Goal: Information Seeking & Learning: Check status

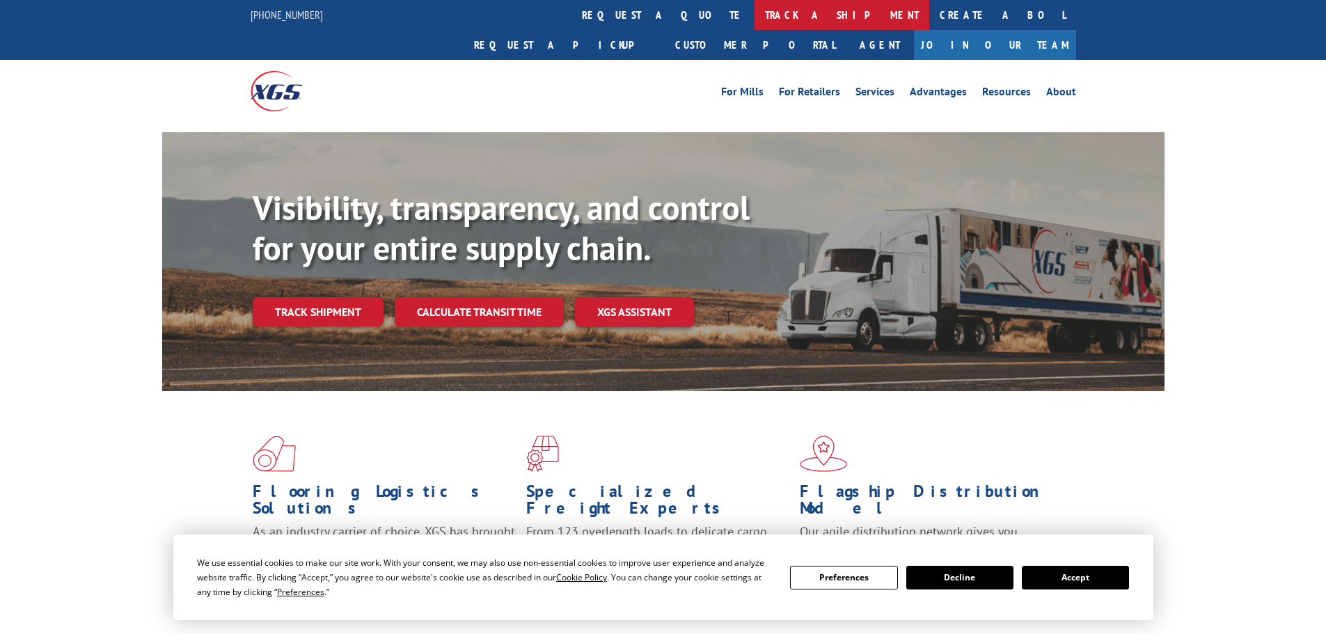
click at [754, 11] on link "track a shipment" at bounding box center [841, 15] width 175 height 30
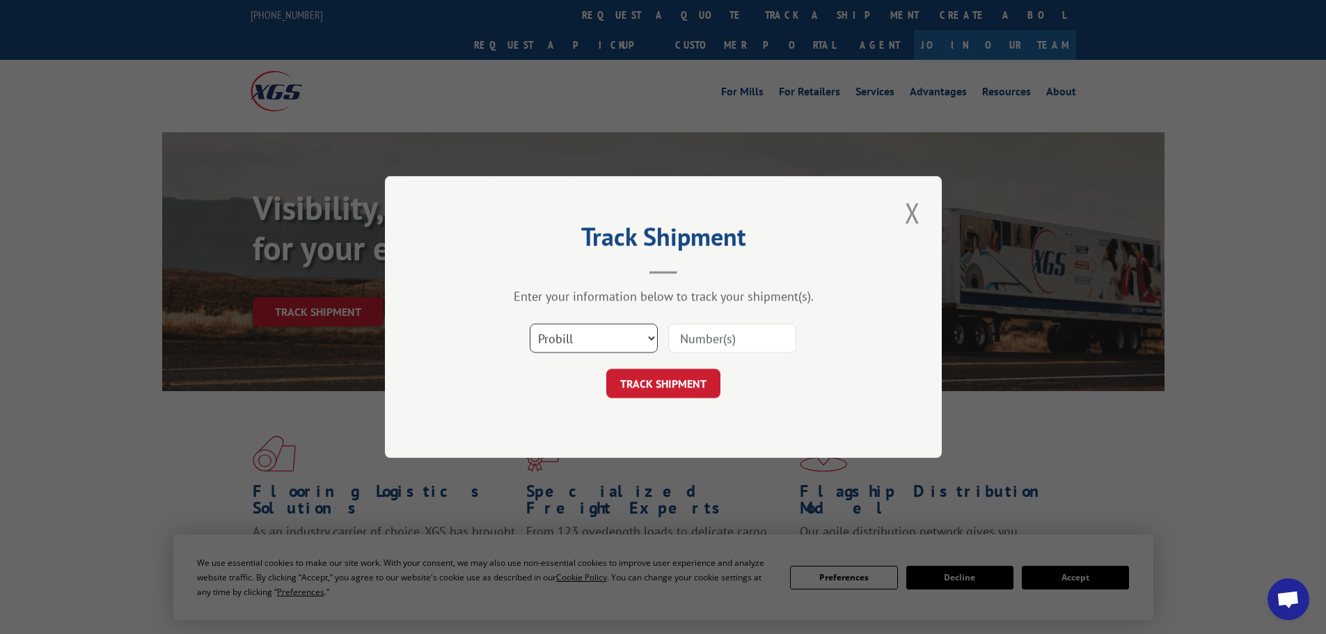
drag, startPoint x: 599, startPoint y: 337, endPoint x: 605, endPoint y: 351, distance: 15.3
click at [599, 338] on select "Select category... Probill BOL PO" at bounding box center [594, 338] width 128 height 29
select select "bol"
click at [530, 324] on select "Select category... Probill BOL PO" at bounding box center [594, 338] width 128 height 29
drag, startPoint x: 699, startPoint y: 338, endPoint x: 695, endPoint y: 367, distance: 30.3
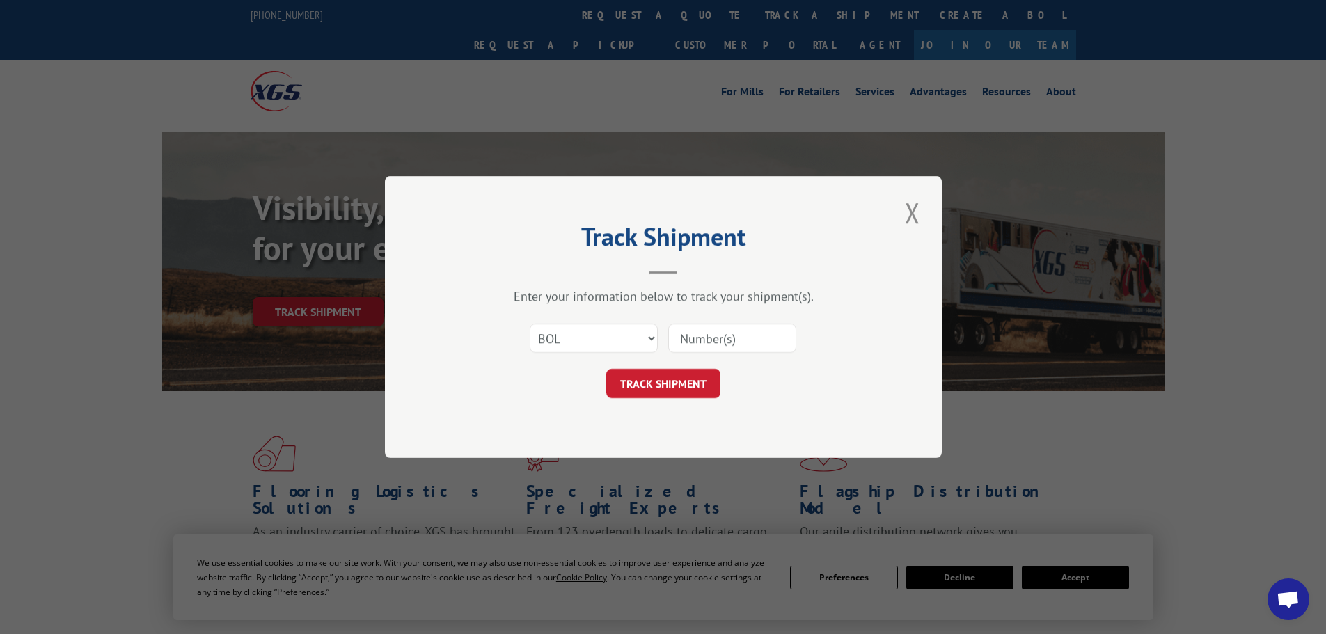
click at [699, 337] on input at bounding box center [732, 338] width 128 height 29
paste input "5939264"
type input "5939264"
click at [686, 390] on button "TRACK SHIPMENT" at bounding box center [663, 383] width 114 height 29
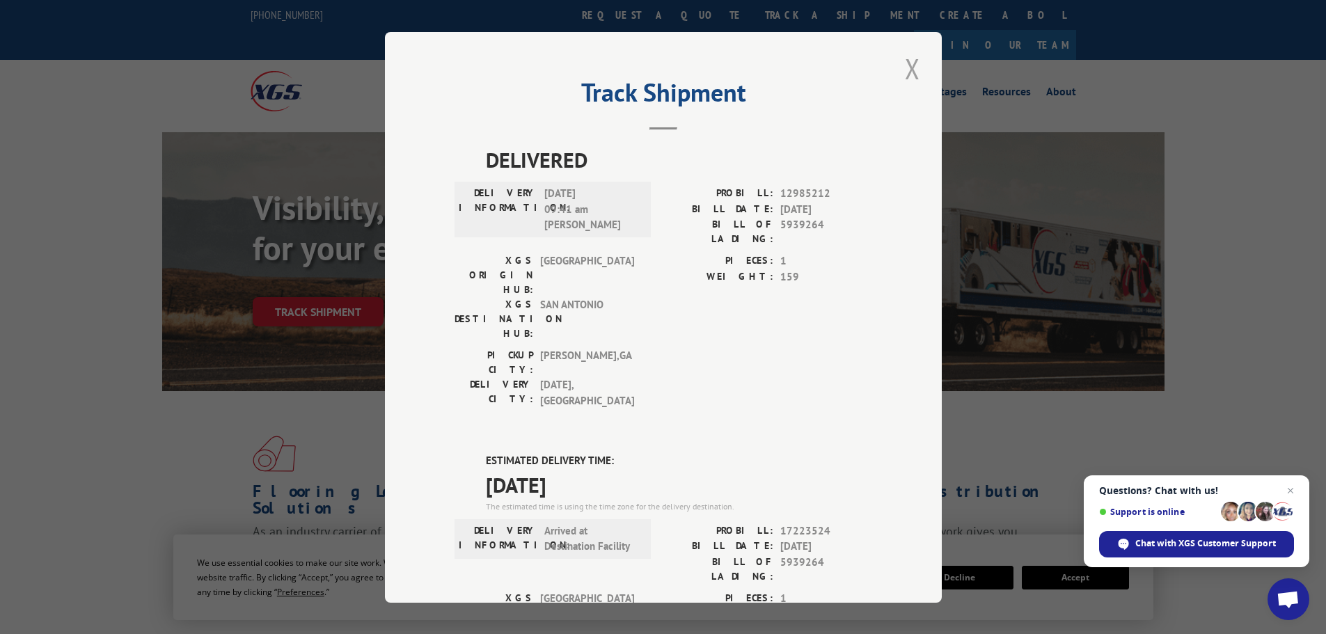
click at [903, 72] on button "Close modal" at bounding box center [913, 68] width 24 height 38
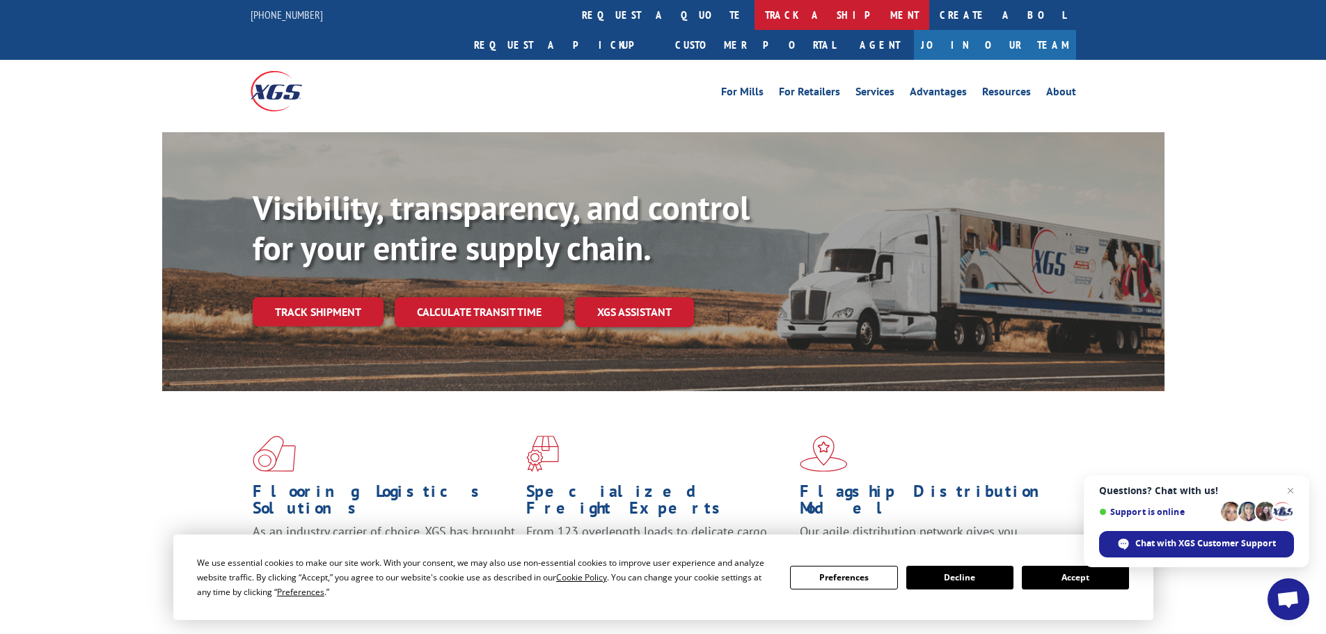
click at [754, 16] on link "track a shipment" at bounding box center [841, 15] width 175 height 30
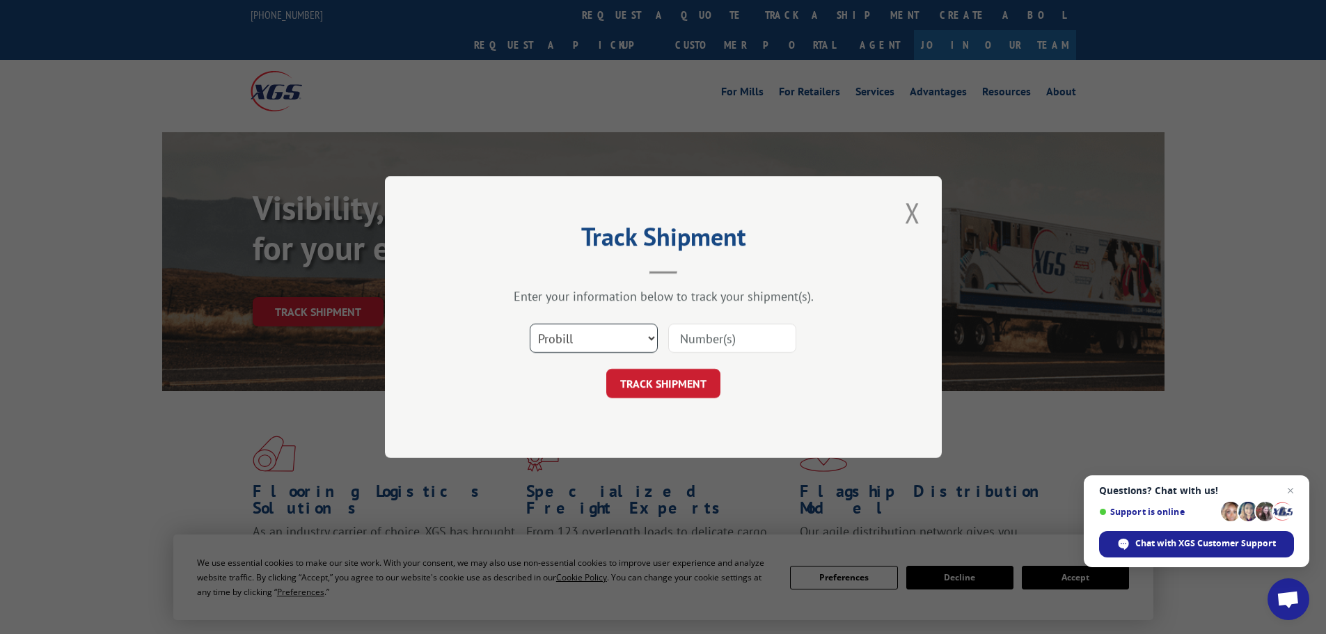
click at [559, 342] on select "Select category... Probill BOL PO" at bounding box center [594, 338] width 128 height 29
select select "bol"
click at [530, 324] on select "Select category... Probill BOL PO" at bounding box center [594, 338] width 128 height 29
click at [704, 338] on input at bounding box center [732, 338] width 128 height 29
paste input "4833432"
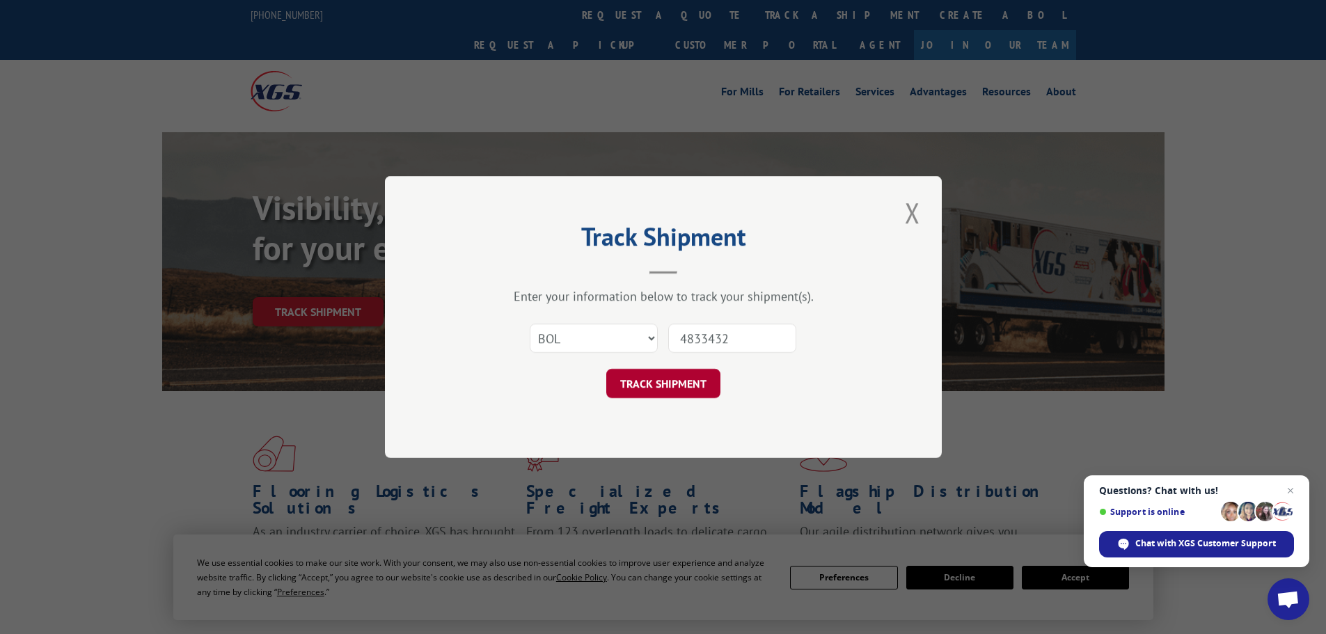
type input "4833432"
click at [684, 381] on button "TRACK SHIPMENT" at bounding box center [663, 383] width 114 height 29
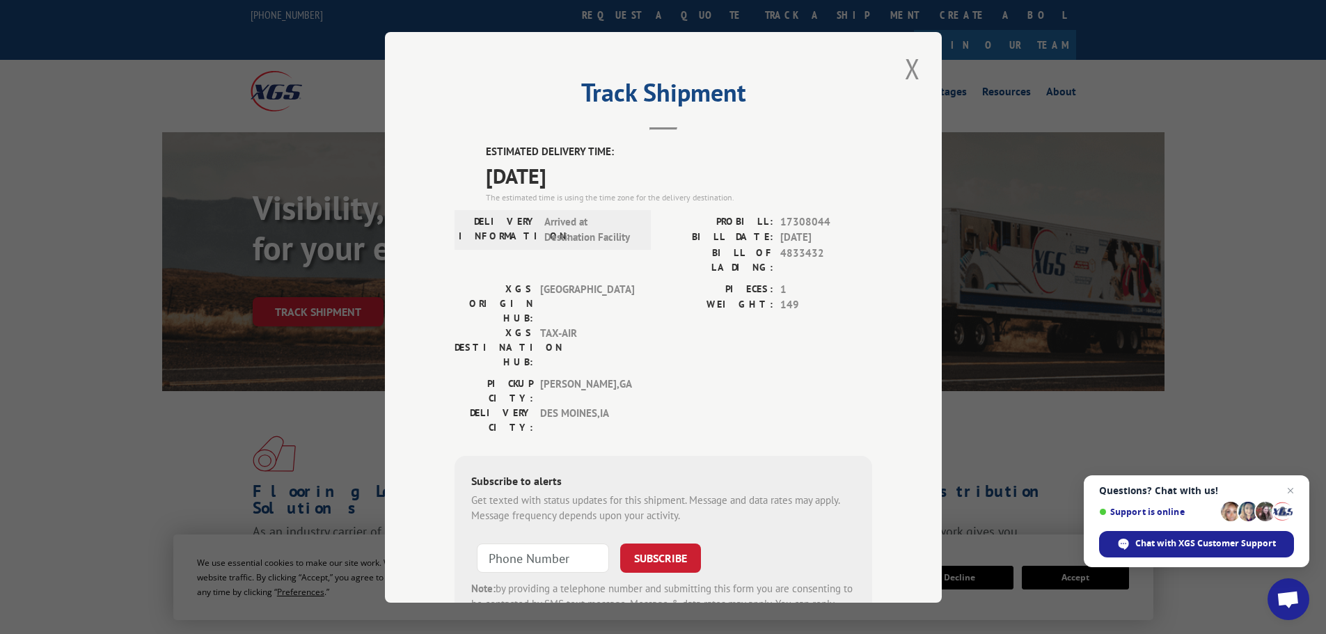
click at [901, 66] on button "Close modal" at bounding box center [913, 68] width 24 height 38
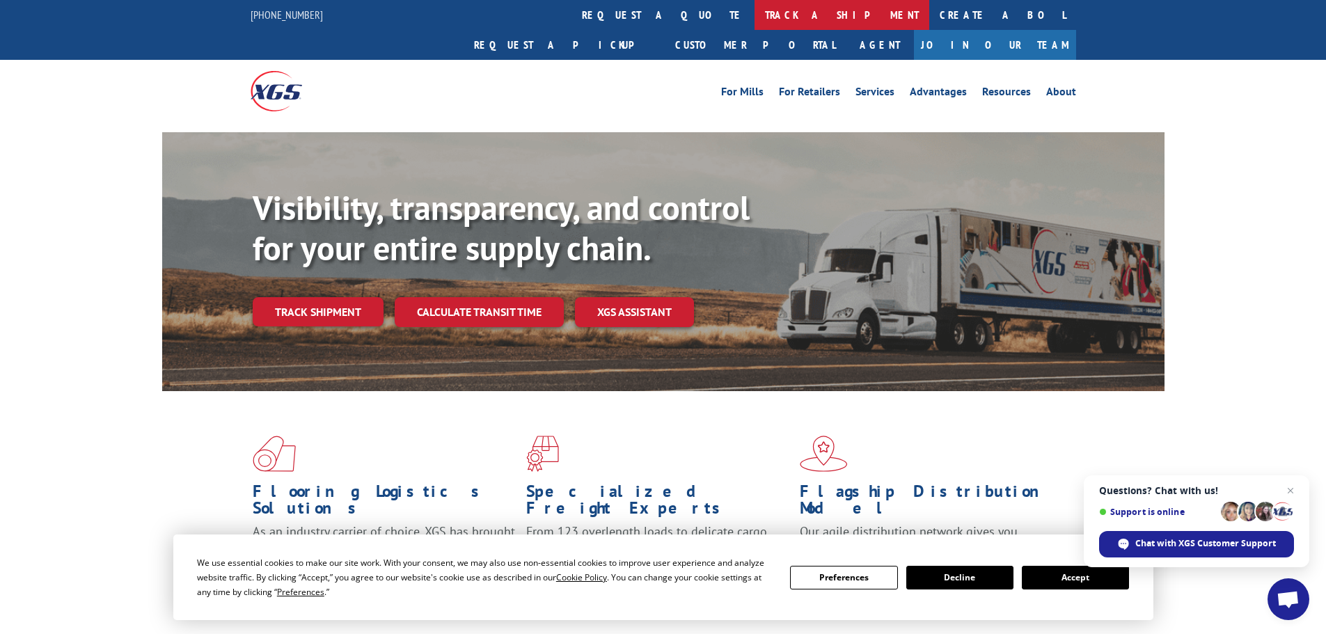
click at [754, 18] on link "track a shipment" at bounding box center [841, 15] width 175 height 30
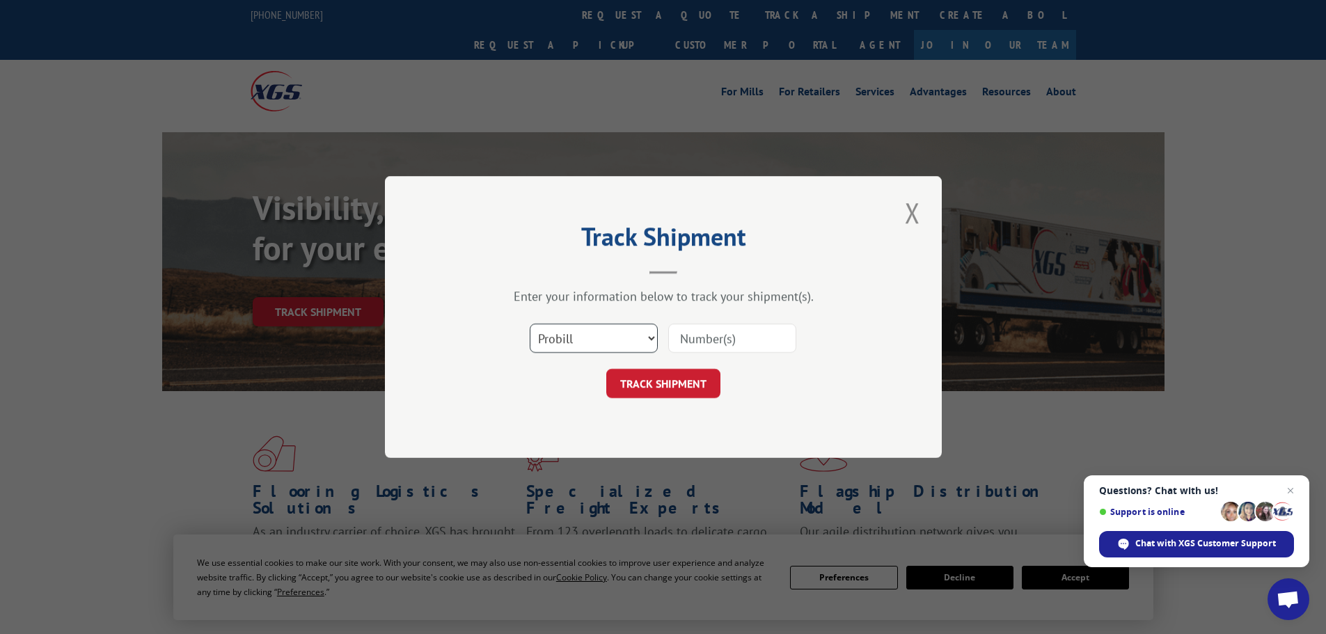
drag, startPoint x: 569, startPoint y: 339, endPoint x: 567, endPoint y: 351, distance: 12.0
click at [569, 340] on select "Select category... Probill BOL PO" at bounding box center [594, 338] width 128 height 29
select select "bol"
click at [530, 324] on select "Select category... Probill BOL PO" at bounding box center [594, 338] width 128 height 29
click at [713, 343] on input at bounding box center [732, 338] width 128 height 29
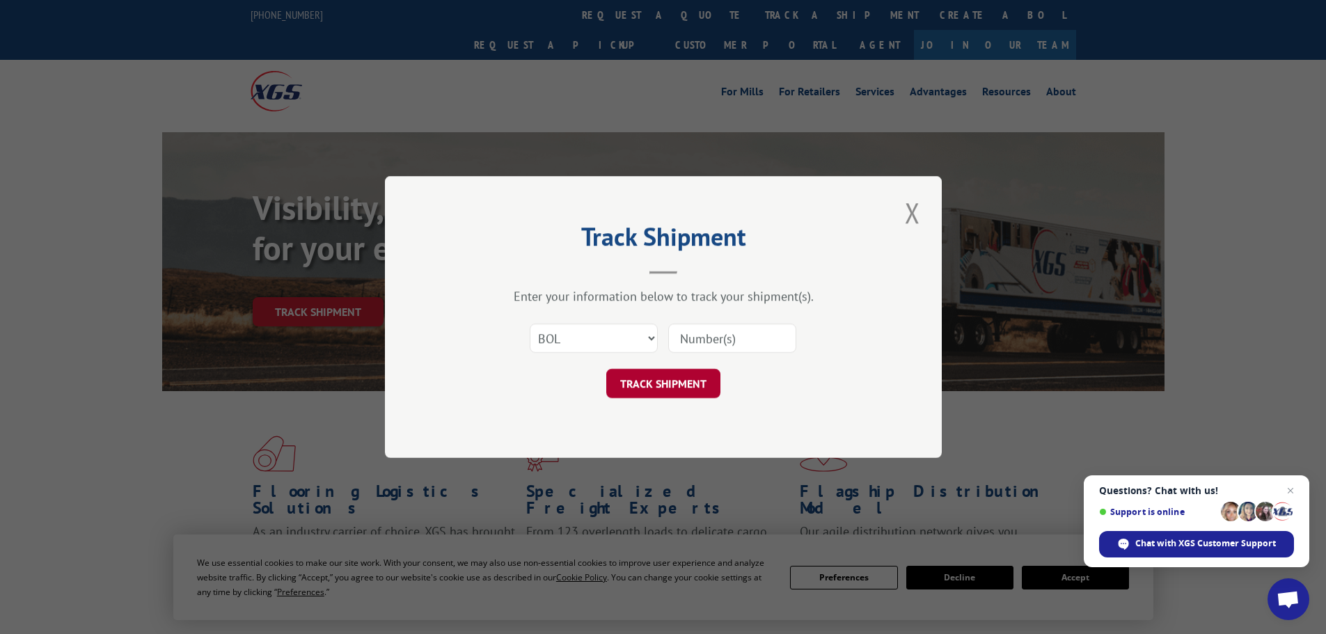
paste input "5943790"
type input "5943790"
click at [665, 383] on button "TRACK SHIPMENT" at bounding box center [663, 383] width 114 height 29
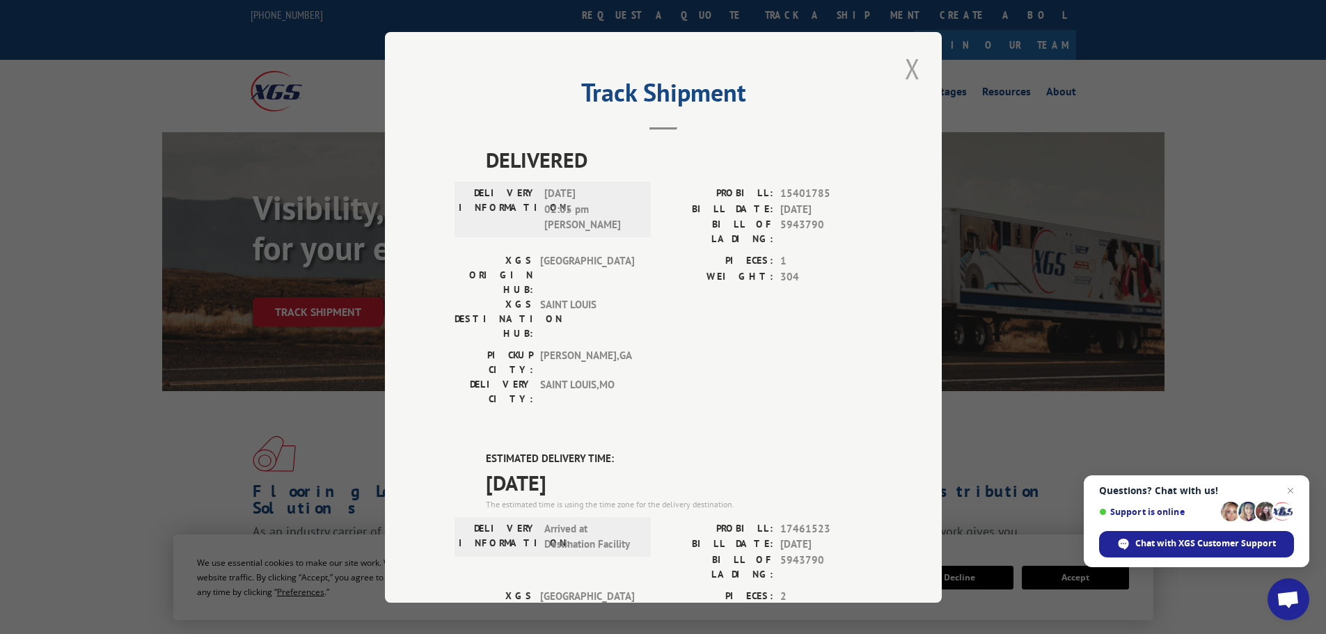
click at [910, 72] on button "Close modal" at bounding box center [913, 68] width 24 height 38
